Goal: Navigation & Orientation: Find specific page/section

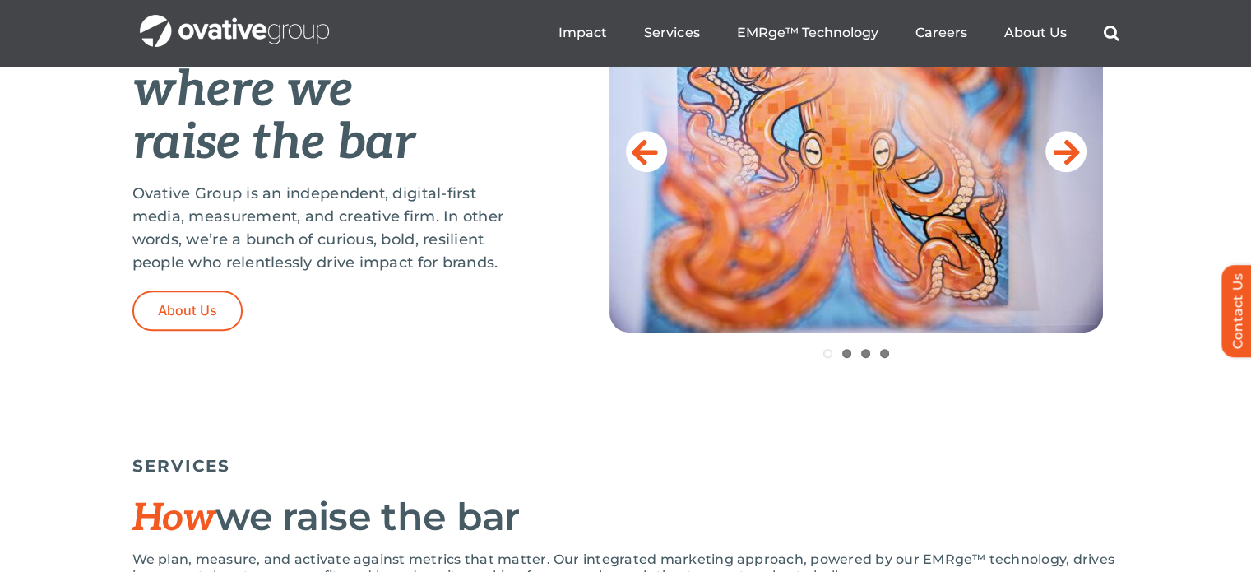
scroll to position [576, 0]
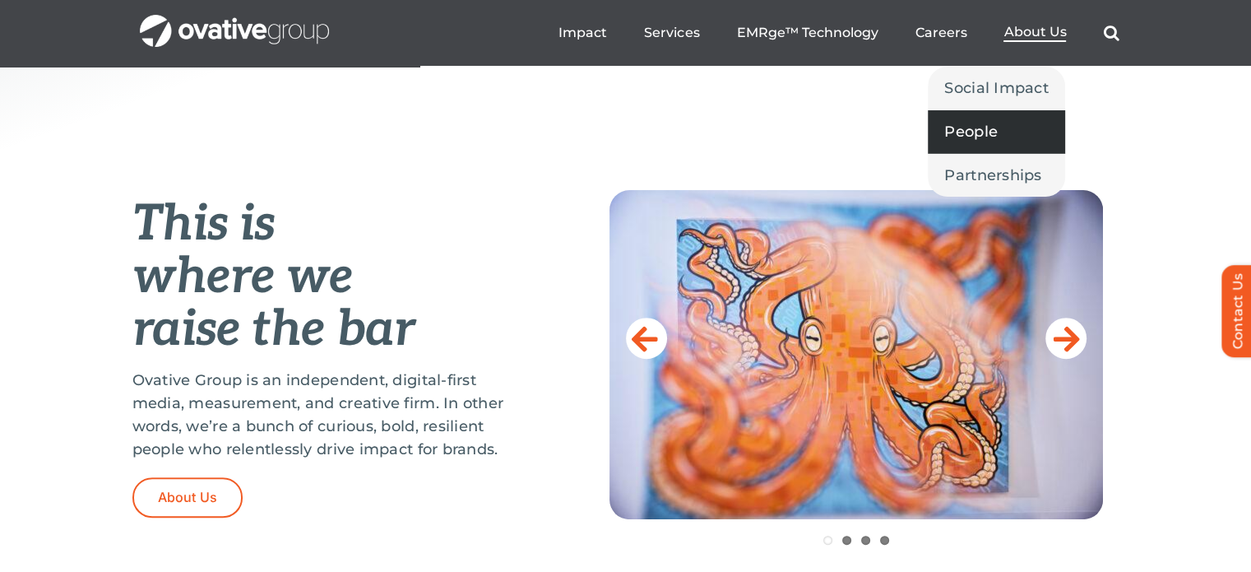
click at [990, 137] on span "People" at bounding box center [971, 131] width 53 height 23
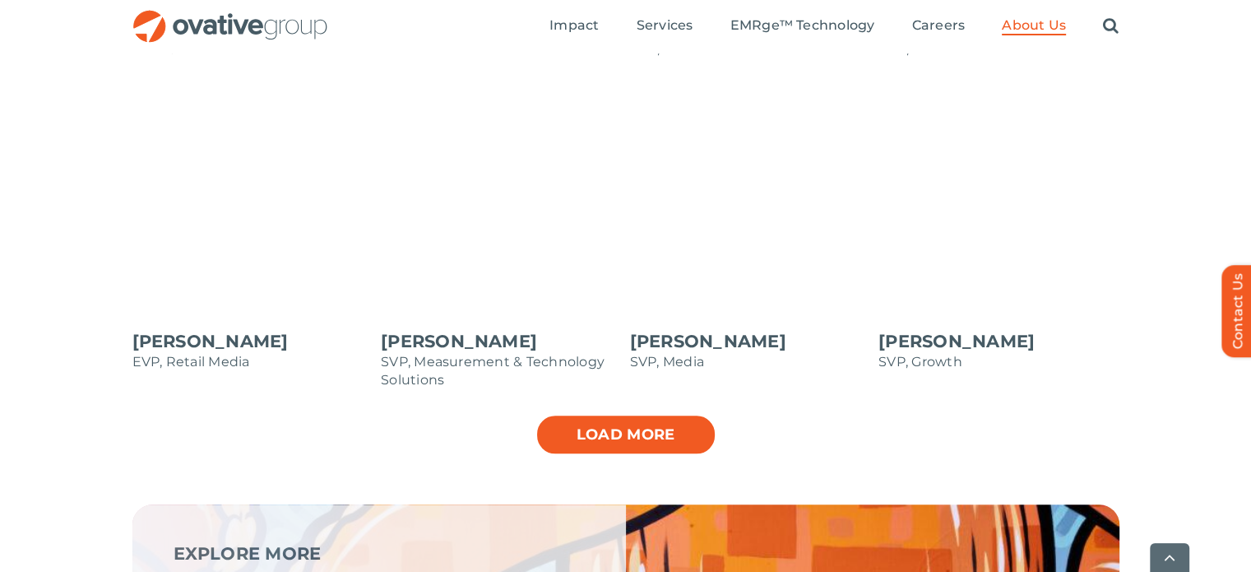
scroll to position [1728, 0]
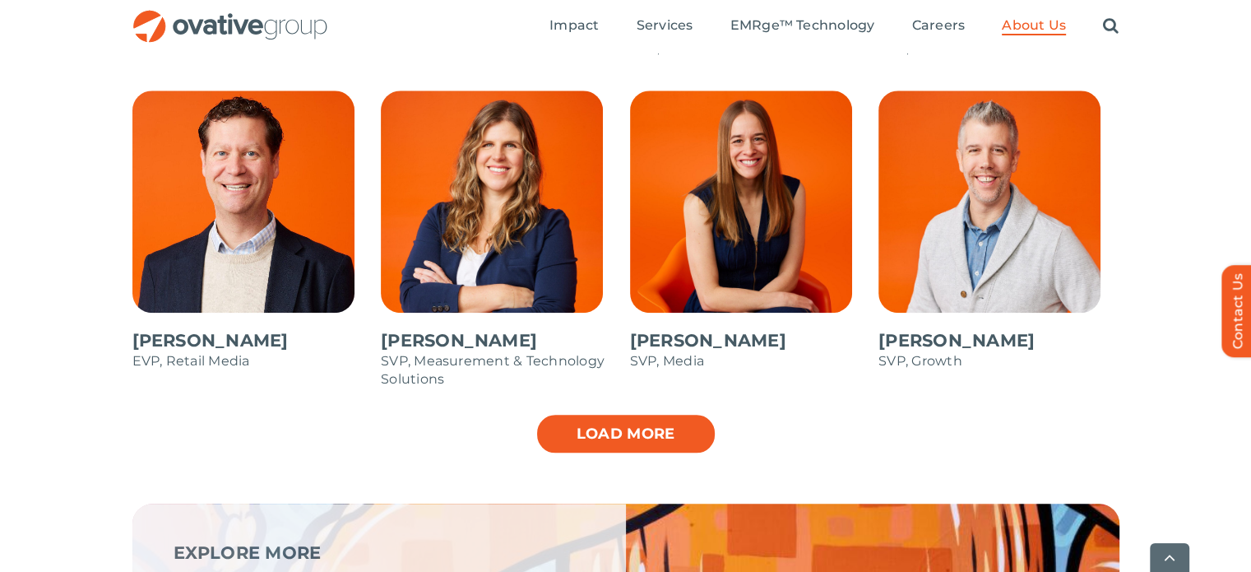
click at [605, 427] on link "Load more" at bounding box center [626, 433] width 181 height 41
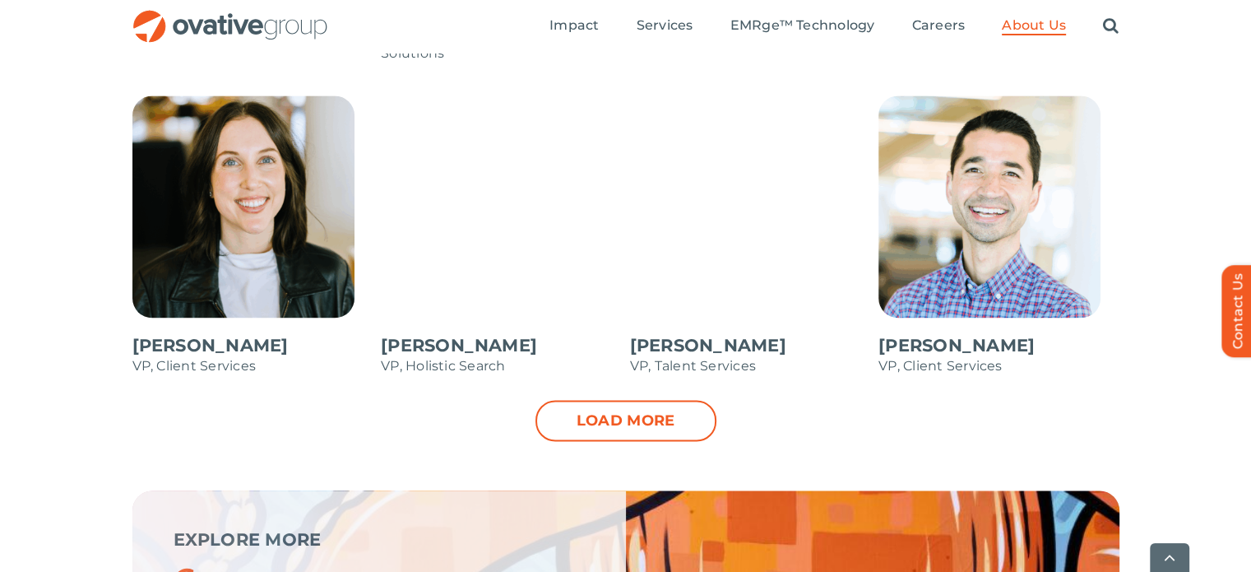
scroll to position [2386, 0]
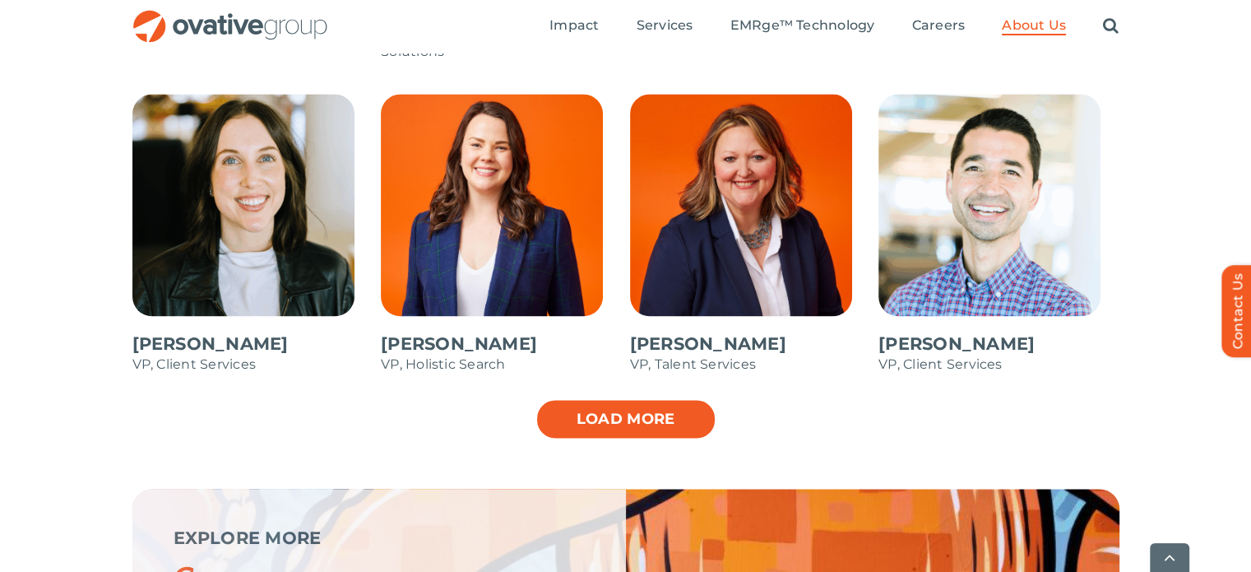
click at [654, 420] on link "Load more" at bounding box center [626, 418] width 181 height 41
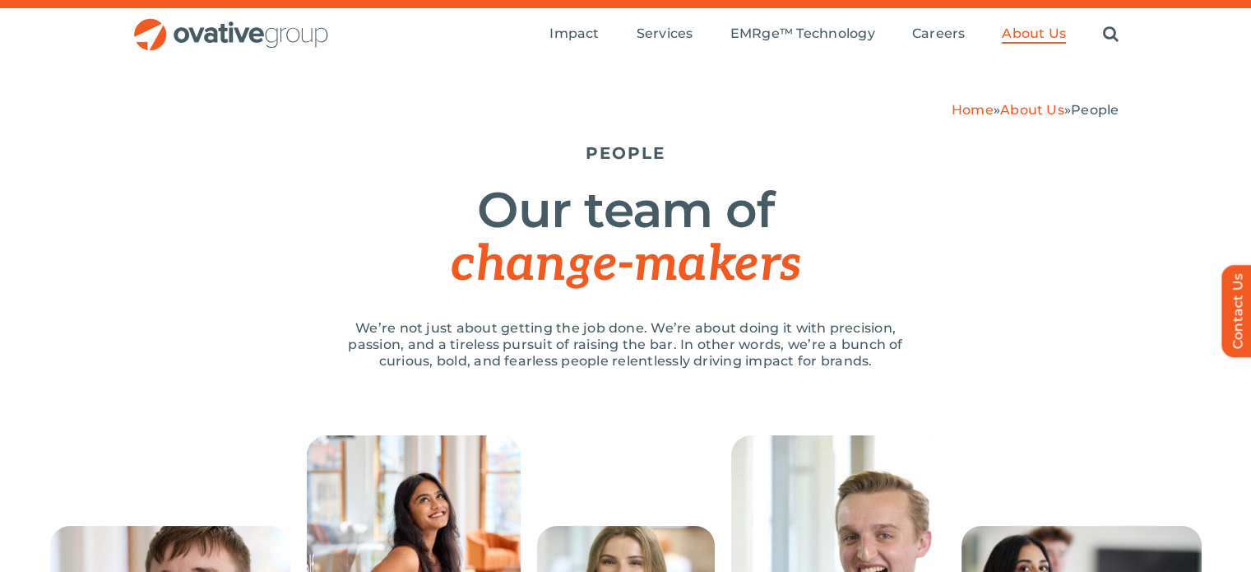
scroll to position [0, 0]
